Goal: Navigation & Orientation: Understand site structure

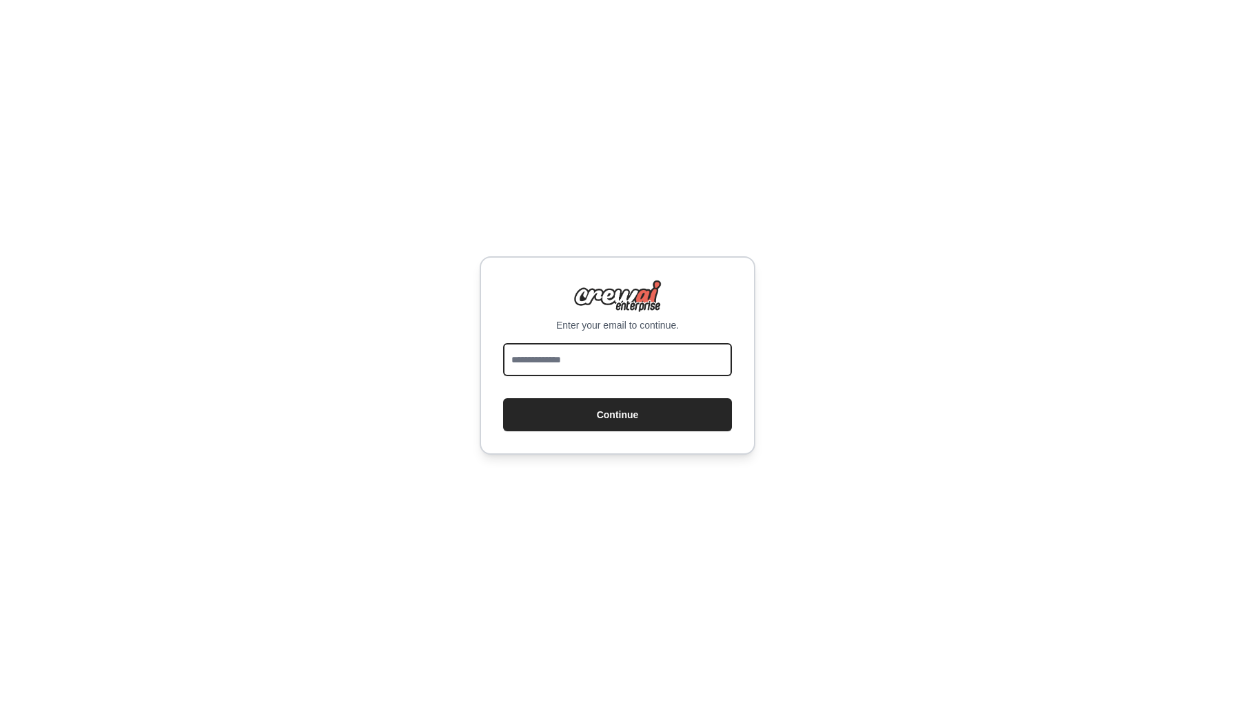
click at [582, 368] on input "email" at bounding box center [617, 359] width 229 height 33
type input "**********"
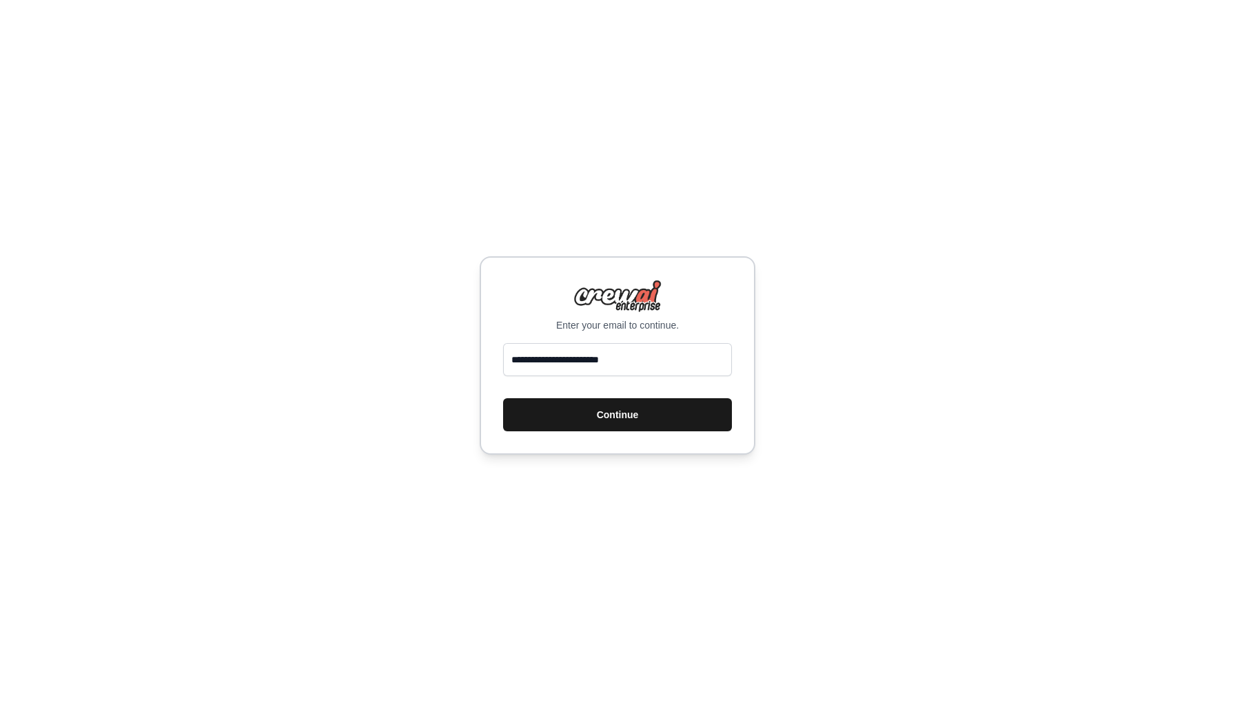
click at [588, 418] on button "Continue" at bounding box center [617, 414] width 229 height 33
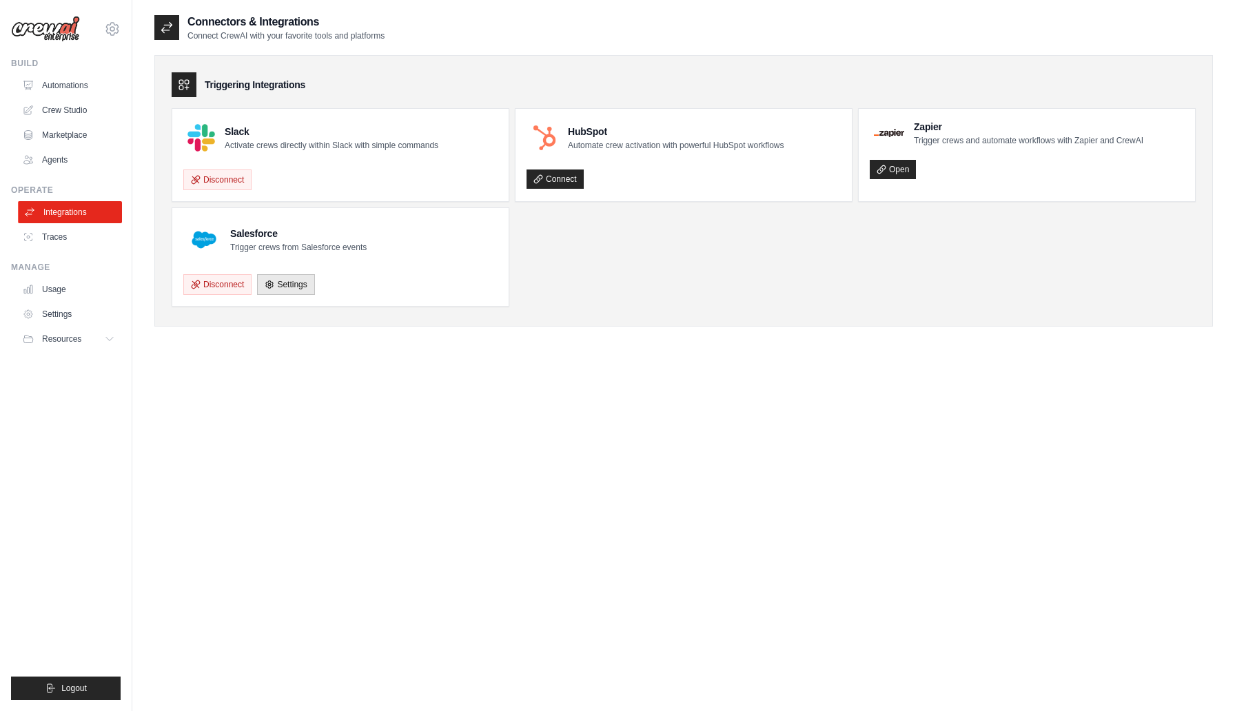
click at [55, 208] on link "Integrations" at bounding box center [70, 212] width 104 height 22
click at [79, 137] on link "Marketplace" at bounding box center [70, 135] width 104 height 22
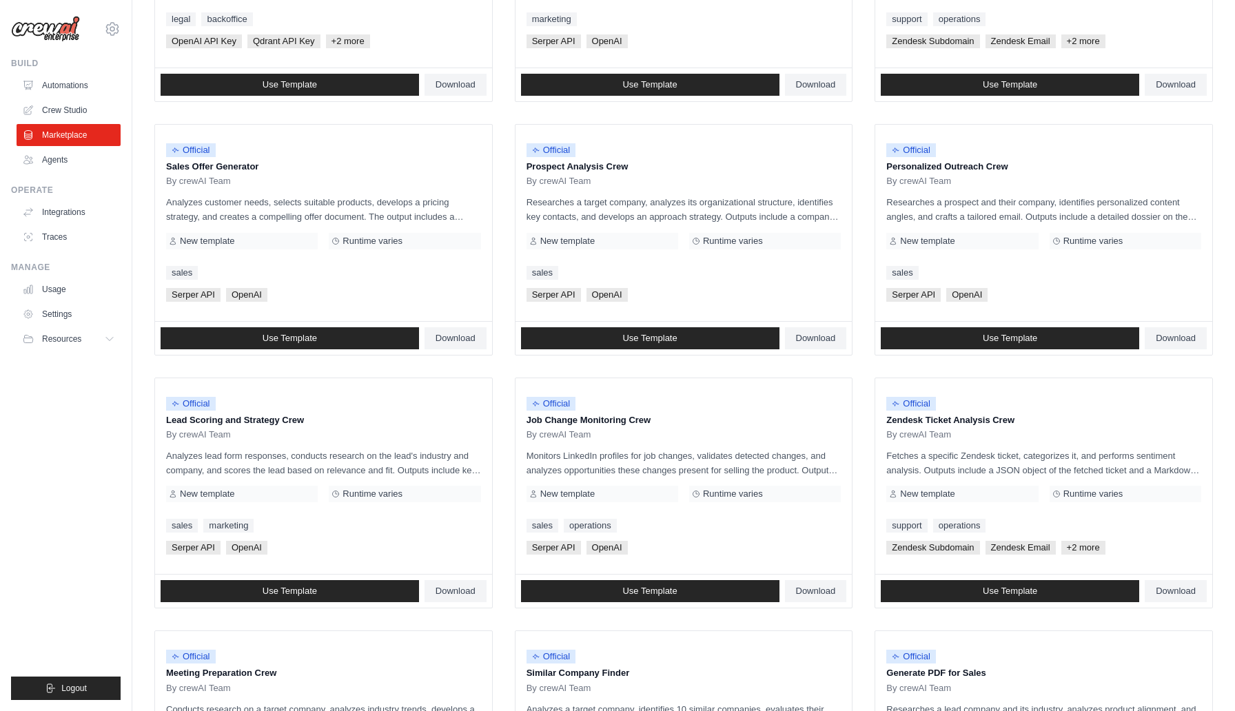
scroll to position [566, 0]
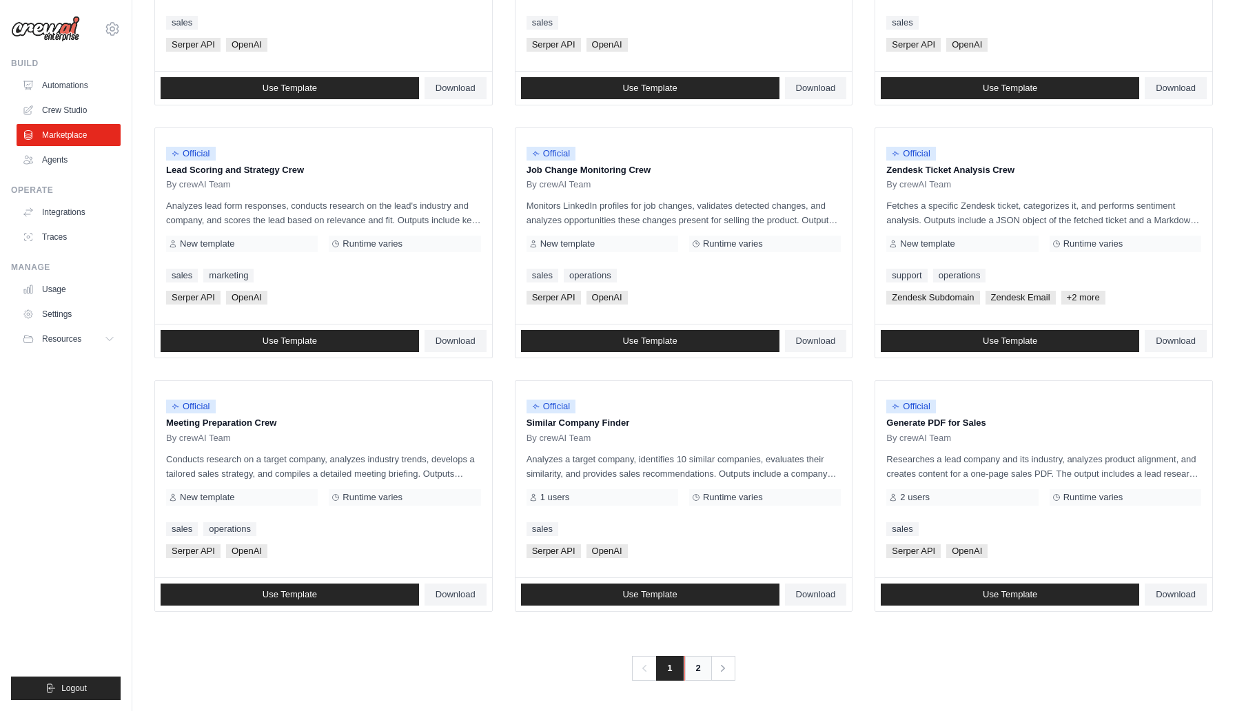
click at [696, 676] on link "2" at bounding box center [698, 668] width 28 height 25
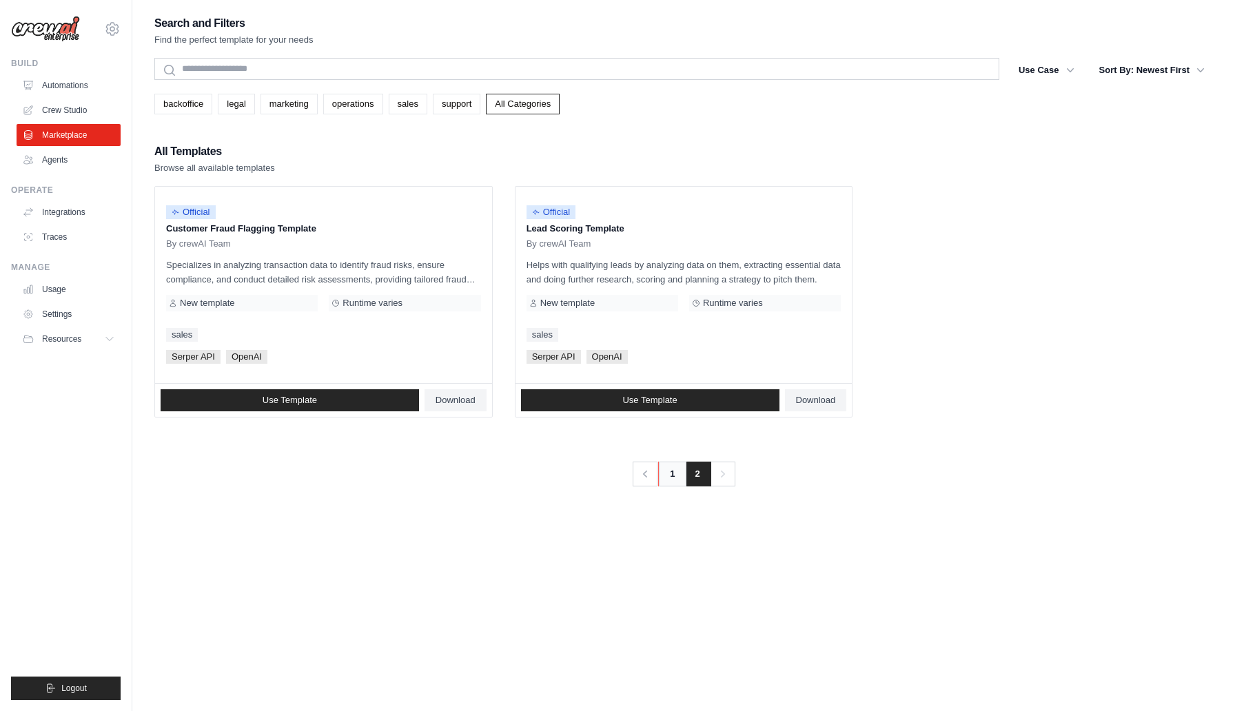
click at [668, 475] on link "1" at bounding box center [672, 474] width 28 height 25
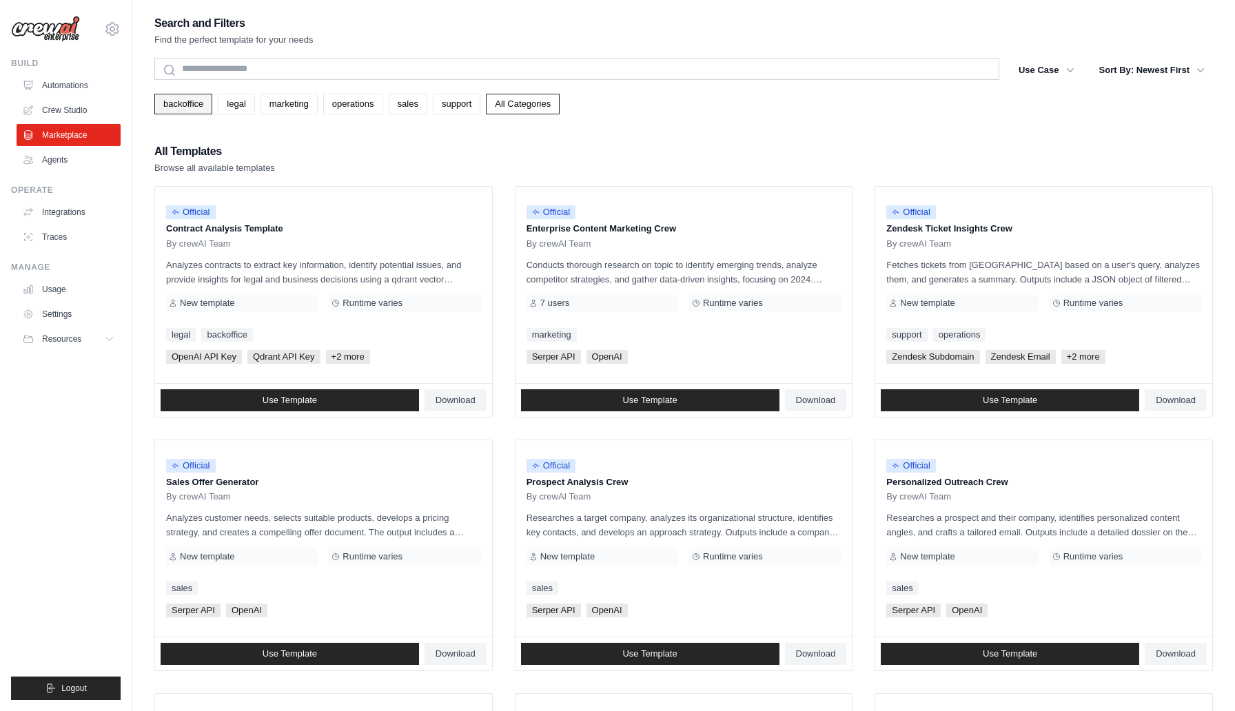
click at [187, 101] on link "backoffice" at bounding box center [183, 104] width 58 height 21
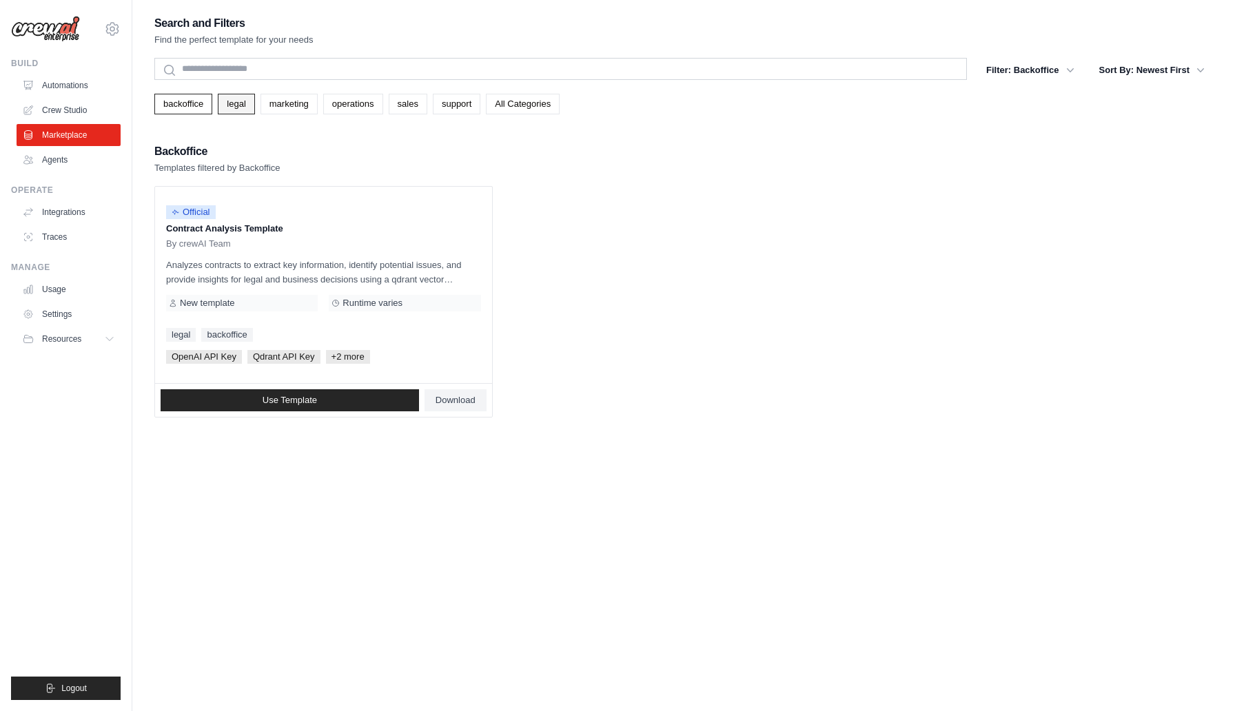
click at [237, 106] on link "legal" at bounding box center [236, 104] width 37 height 21
click at [282, 107] on link "marketing" at bounding box center [288, 104] width 57 height 21
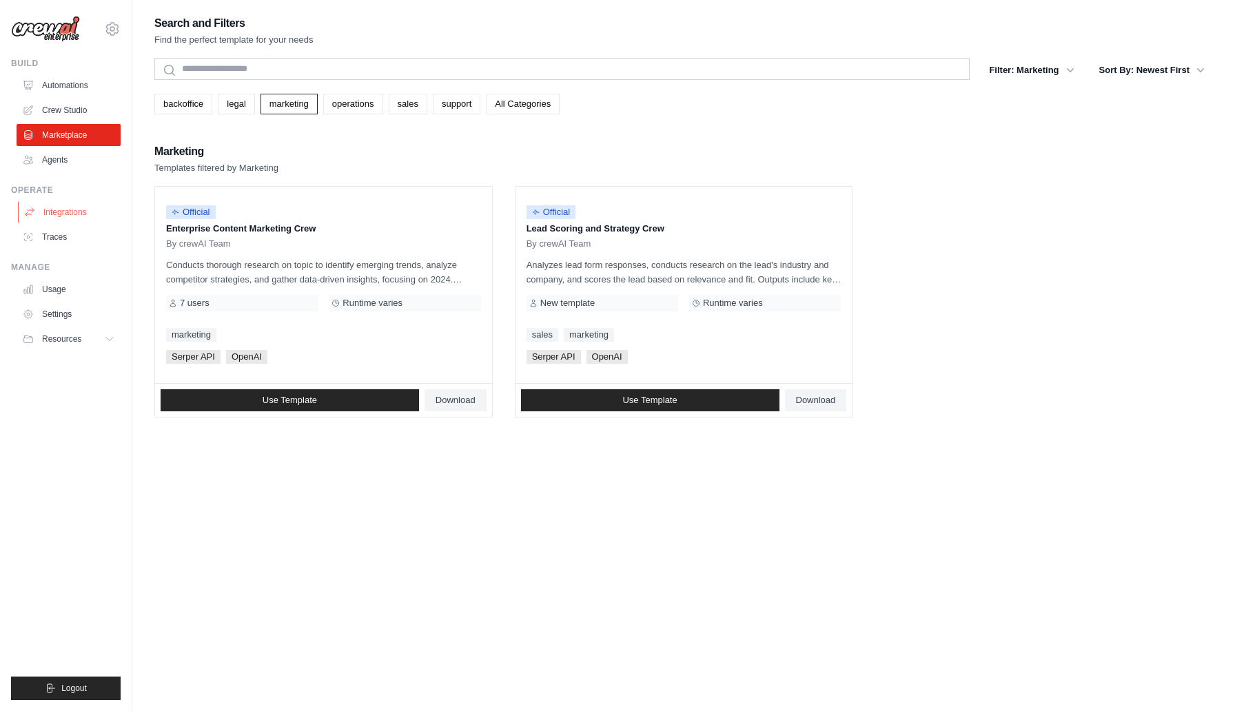
click at [78, 207] on link "Integrations" at bounding box center [70, 212] width 104 height 22
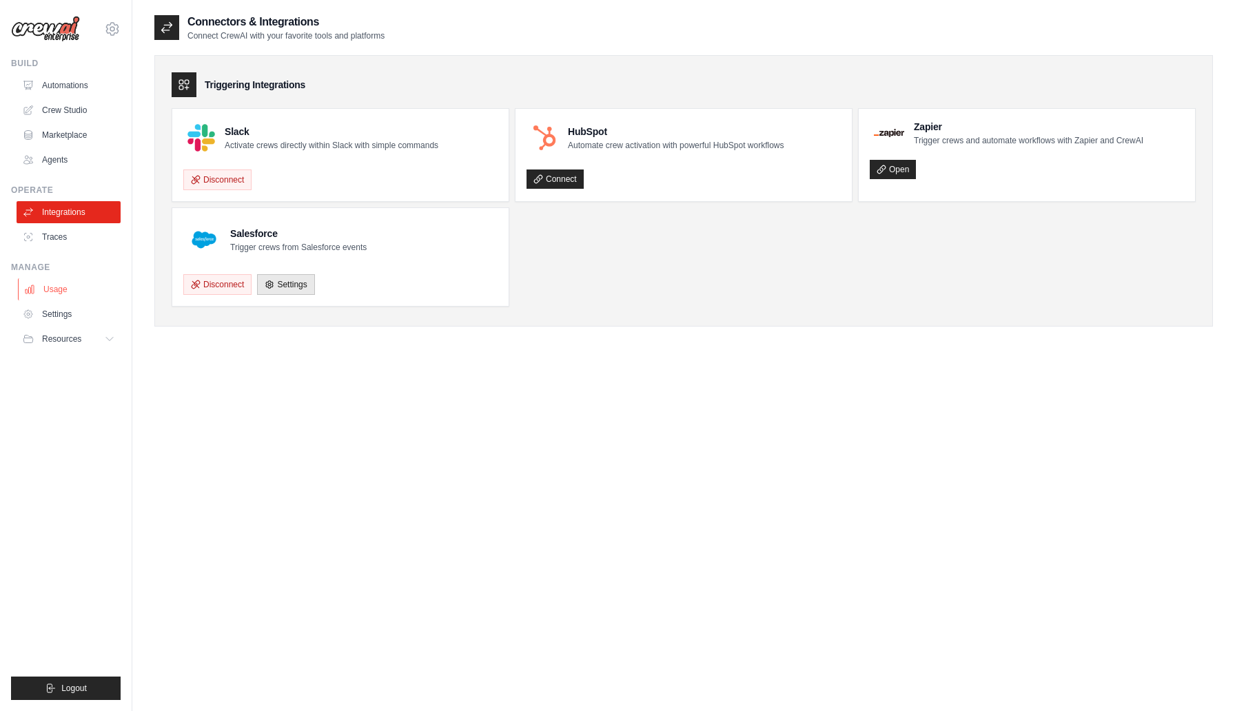
click at [68, 288] on link "Usage" at bounding box center [70, 289] width 104 height 22
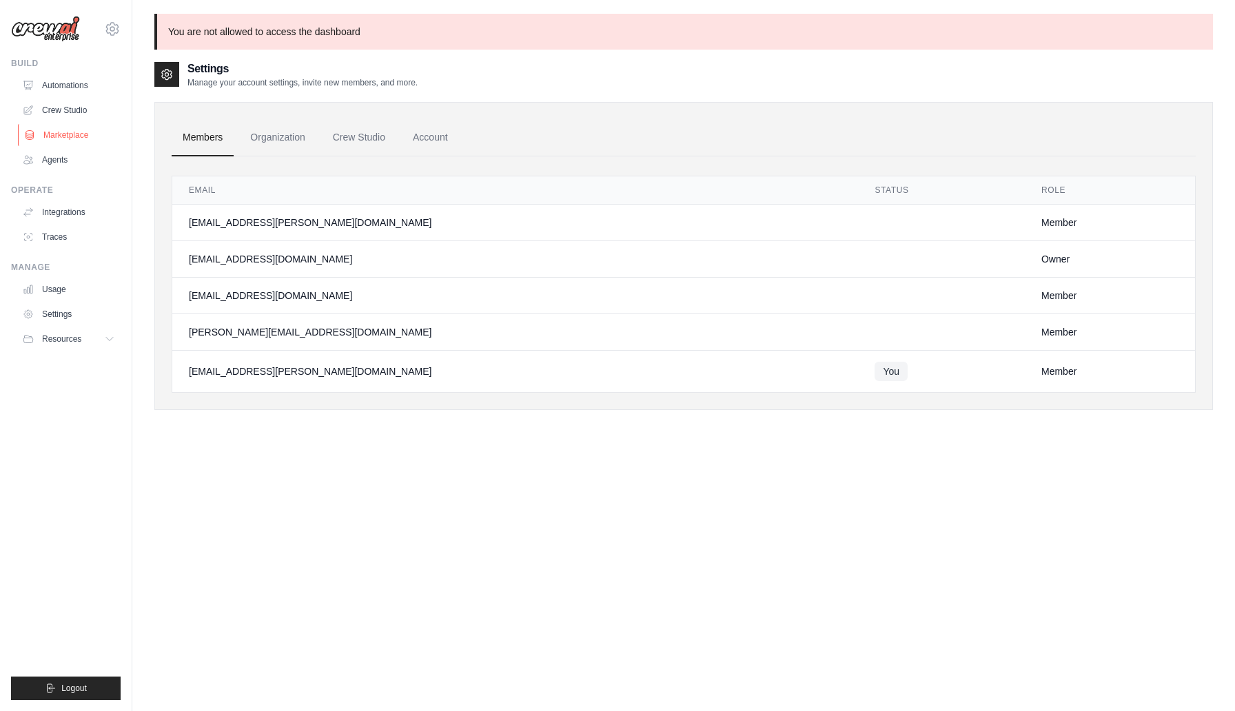
click at [71, 136] on link "Marketplace" at bounding box center [70, 135] width 104 height 22
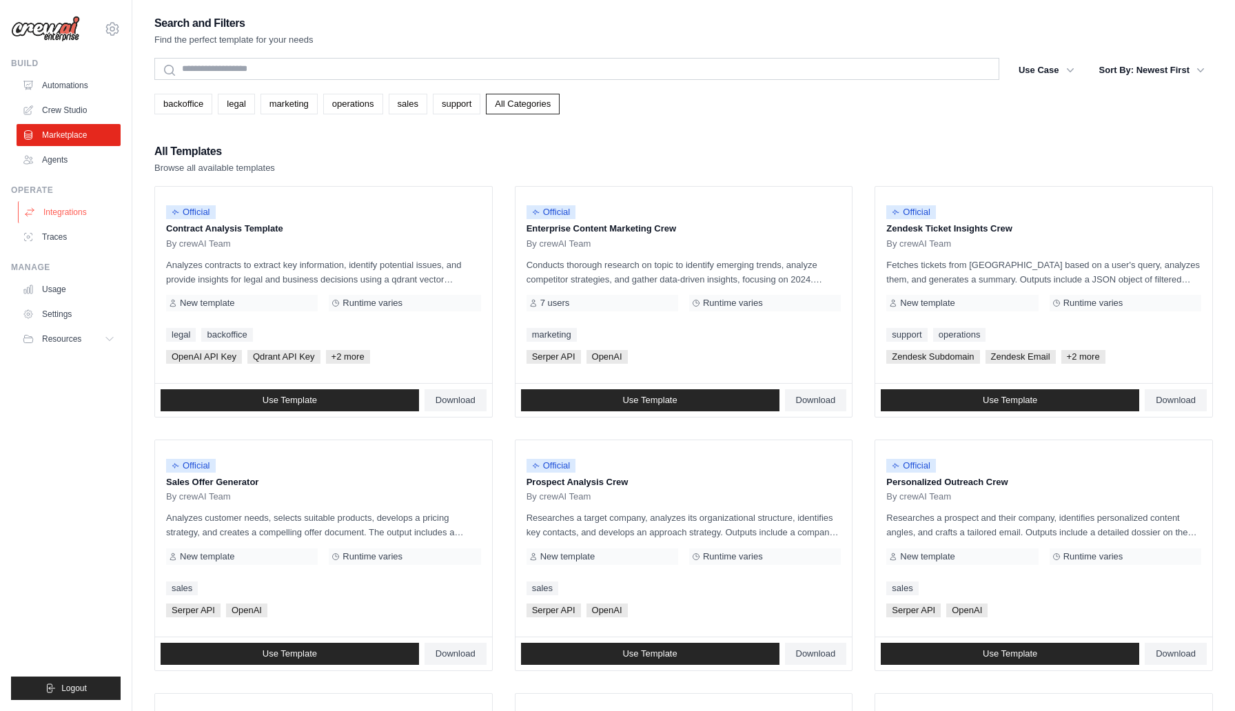
click at [71, 211] on link "Integrations" at bounding box center [70, 212] width 104 height 22
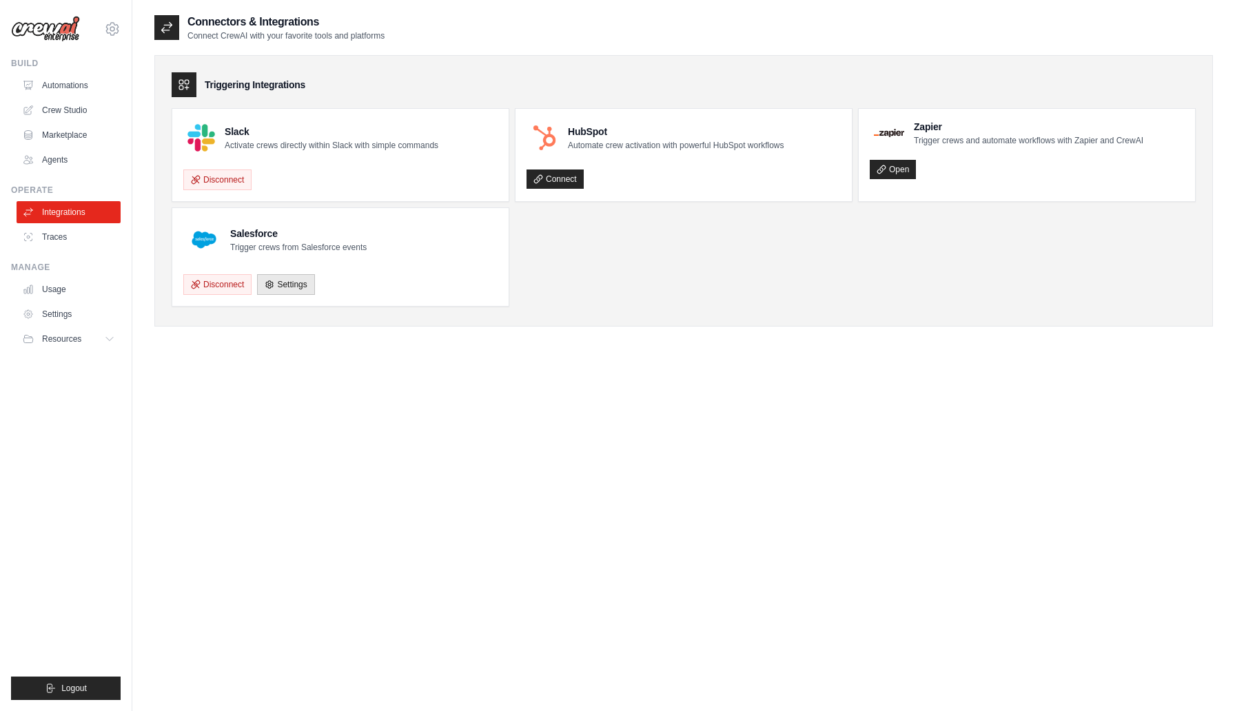
click at [182, 83] on icon at bounding box center [184, 85] width 14 height 14
click at [693, 173] on div "Connect" at bounding box center [683, 175] width 314 height 28
click at [80, 313] on link "Settings" at bounding box center [70, 314] width 104 height 22
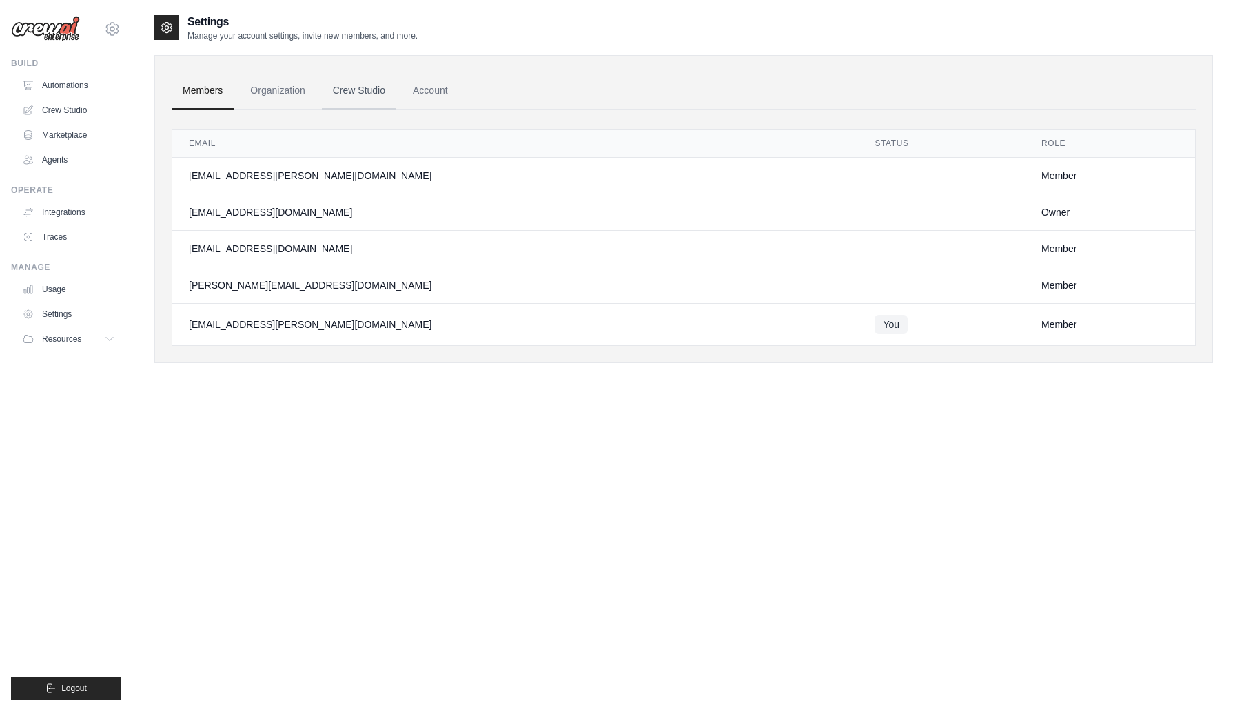
click at [363, 97] on link "Crew Studio" at bounding box center [359, 90] width 74 height 37
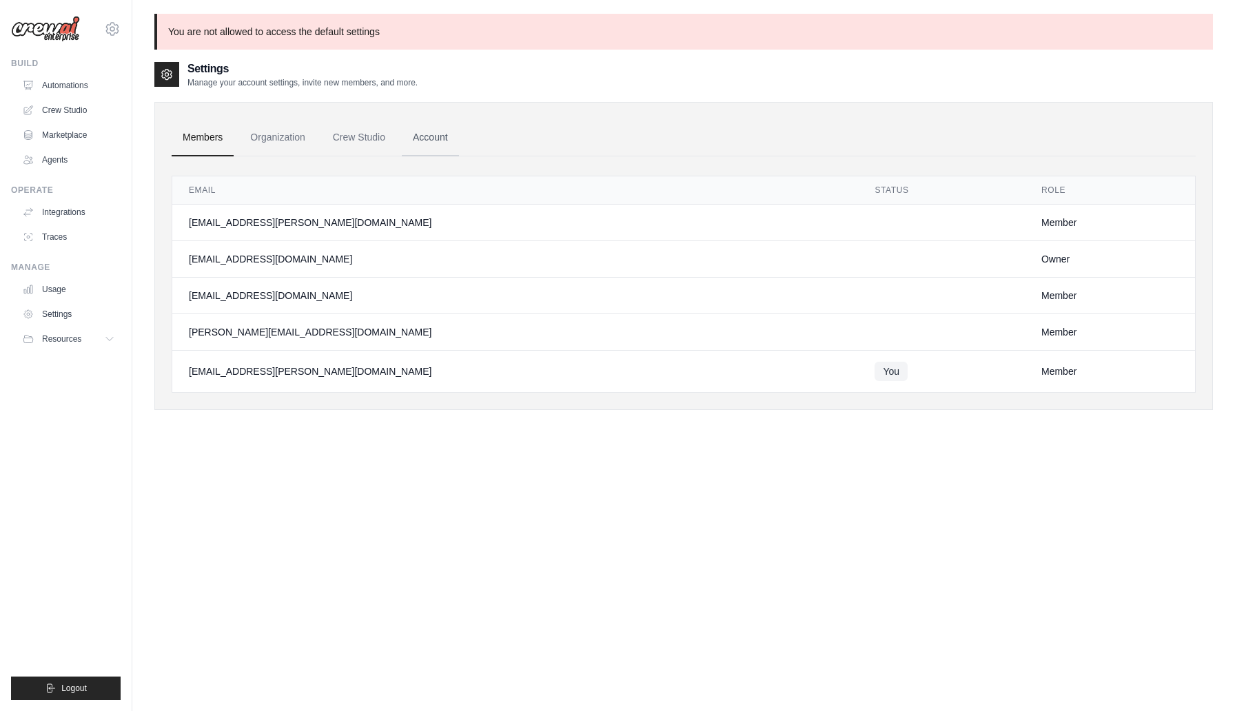
click at [428, 138] on link "Account" at bounding box center [430, 137] width 57 height 37
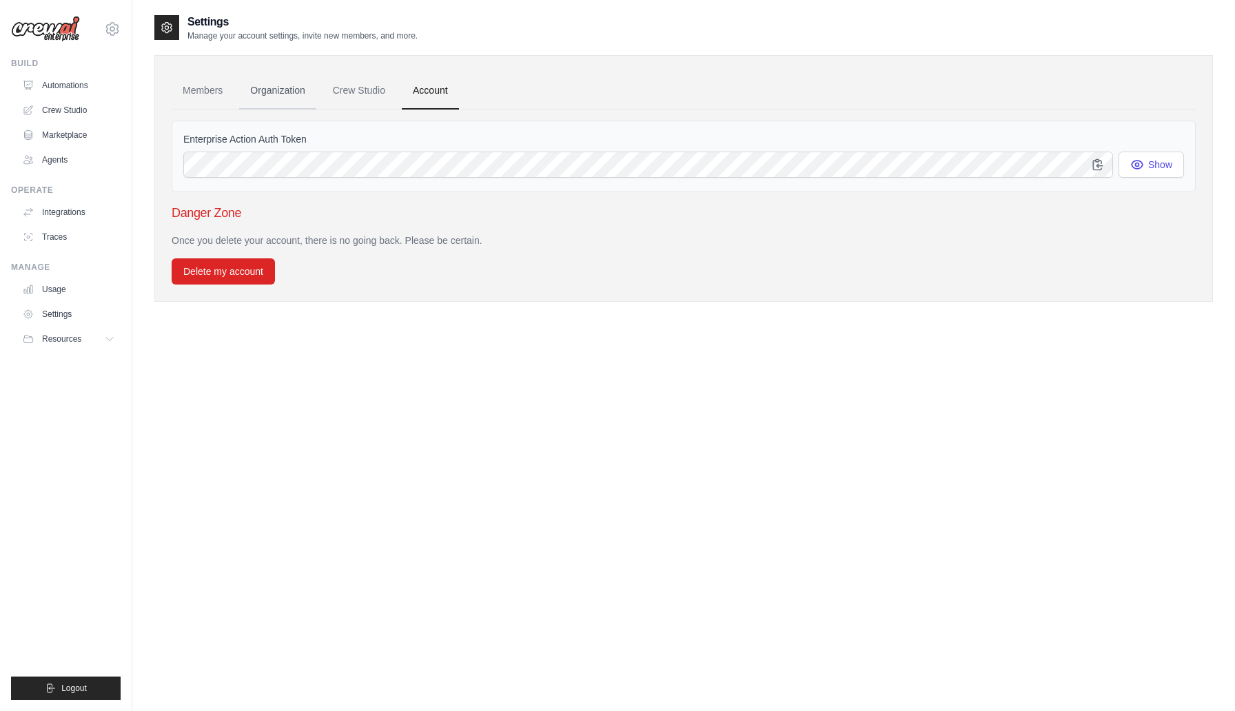
click at [287, 94] on link "Organization" at bounding box center [277, 90] width 76 height 37
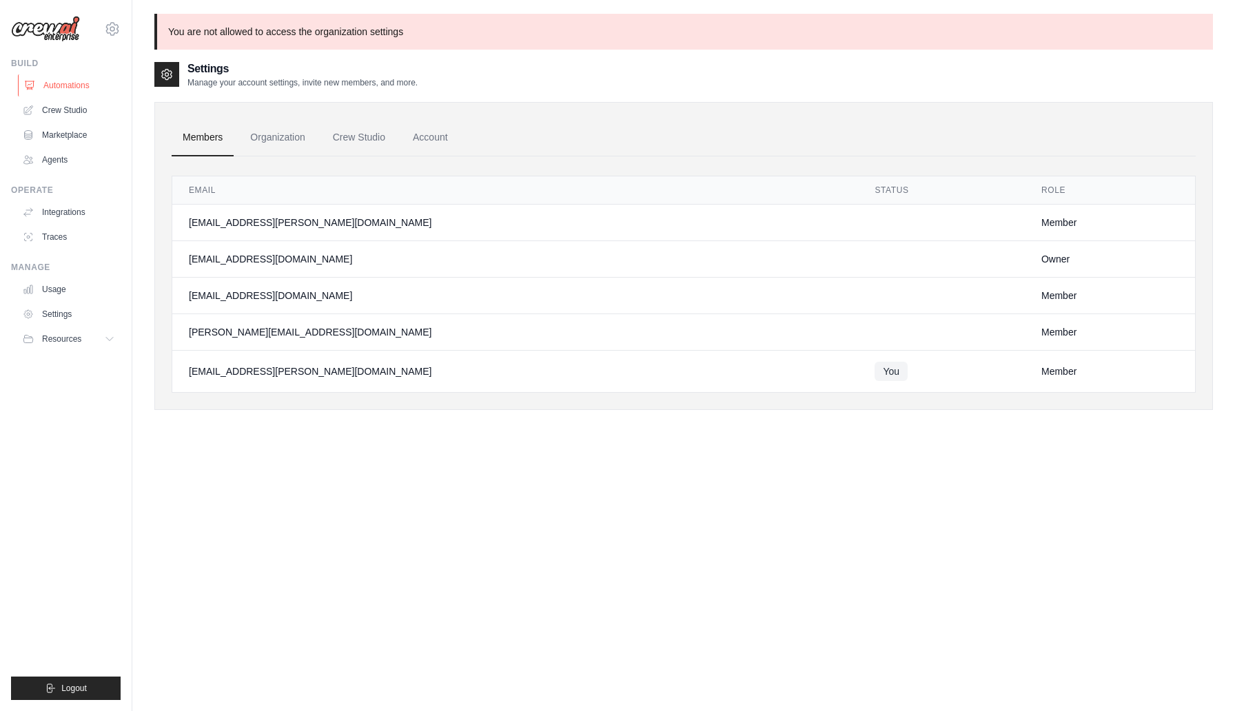
click at [72, 87] on link "Automations" at bounding box center [70, 85] width 104 height 22
click at [75, 112] on link "Crew Studio" at bounding box center [70, 110] width 104 height 22
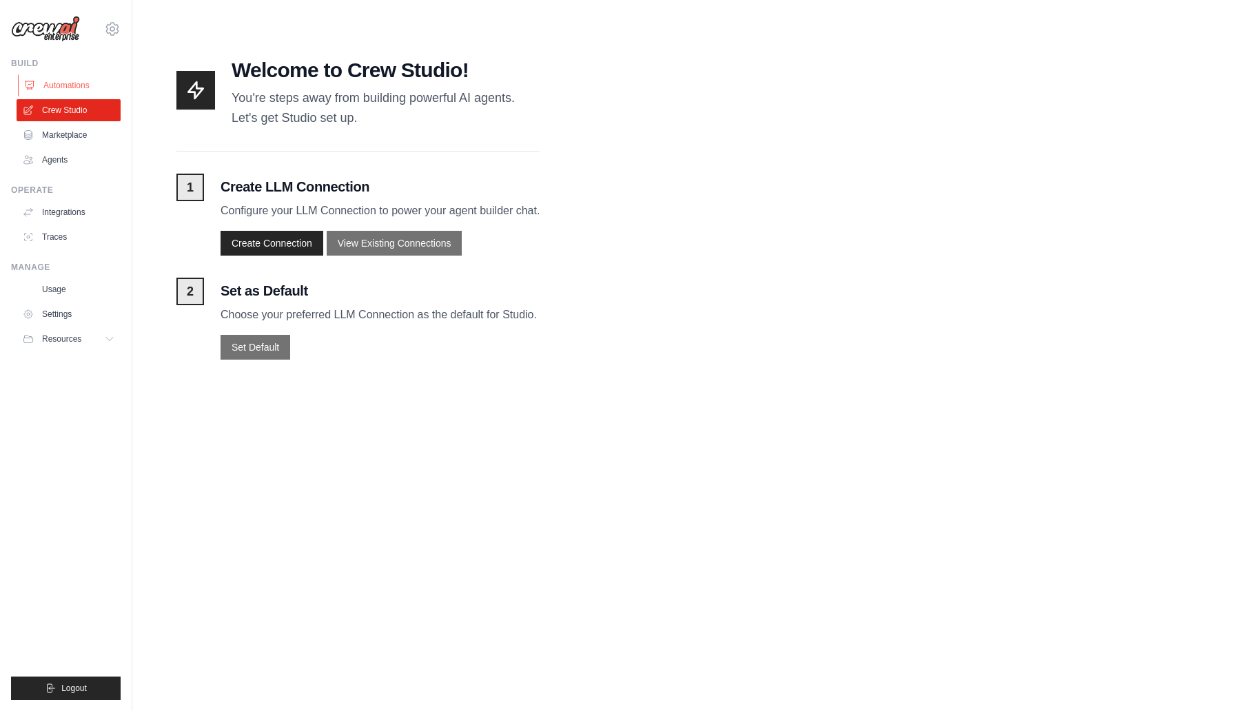
click at [73, 85] on link "Automations" at bounding box center [70, 85] width 104 height 22
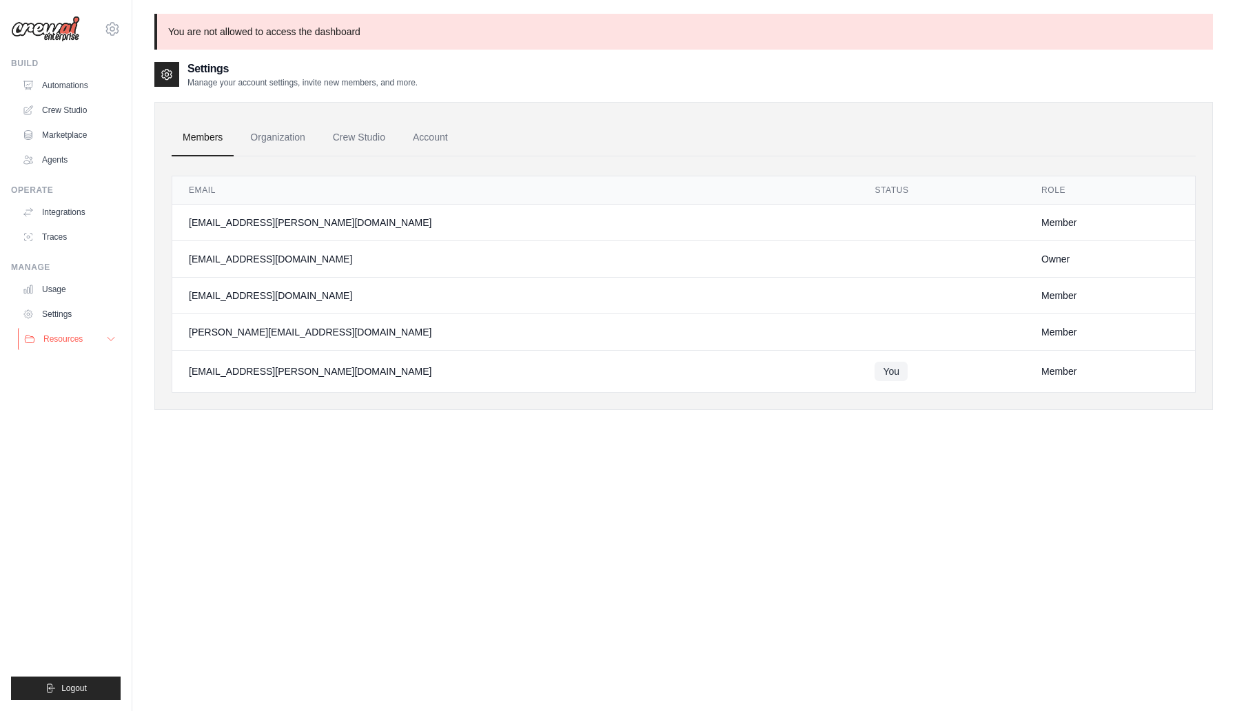
click at [81, 341] on span "Resources" at bounding box center [62, 338] width 39 height 11
